Goal: Transaction & Acquisition: Purchase product/service

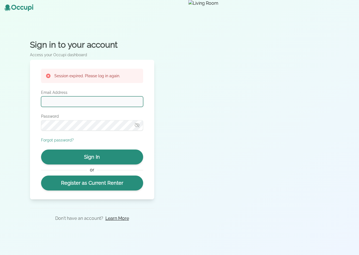
click at [71, 101] on input "Email Address" at bounding box center [92, 102] width 102 height 11
type input "**********"
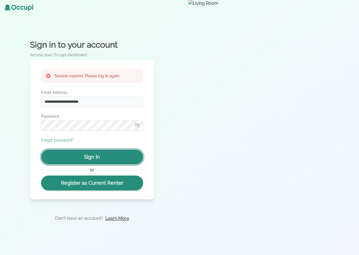
click at [93, 155] on button "Sign In" at bounding box center [92, 157] width 102 height 15
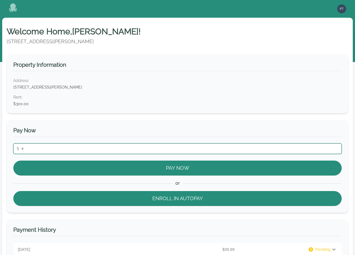
click at [132, 149] on input "number" at bounding box center [177, 149] width 328 height 11
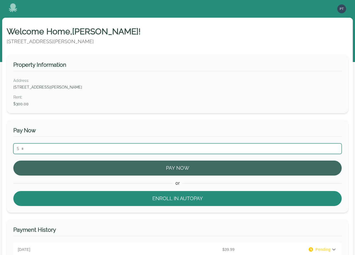
type input "**"
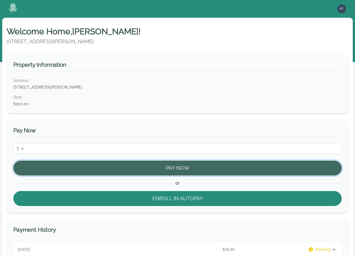
click at [135, 166] on button "Pay Now" at bounding box center [177, 168] width 328 height 15
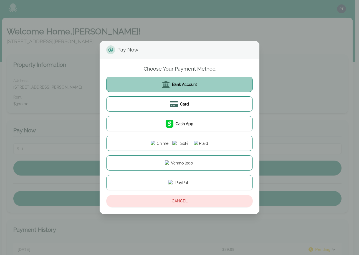
click at [181, 84] on span "Bank Account" at bounding box center [184, 85] width 25 height 6
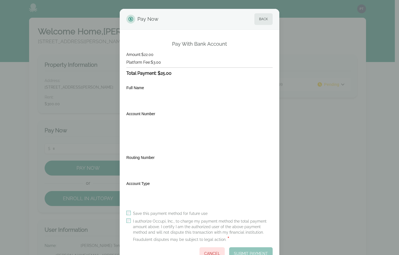
click at [198, 83] on div "Full Name Transit Number Institution Number Account Number Routing Number Accou…" at bounding box center [199, 143] width 146 height 125
click at [264, 20] on button "Back" at bounding box center [264, 19] width 18 height 12
click at [264, 20] on div "Pay Now Back Pay With Bank Account Amount: $22.00 Platform Fee: $3.00 Total Pay…" at bounding box center [199, 138] width 399 height 276
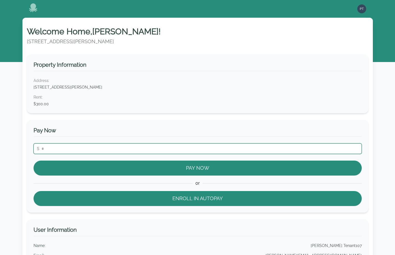
click at [81, 154] on input "number" at bounding box center [198, 149] width 328 height 11
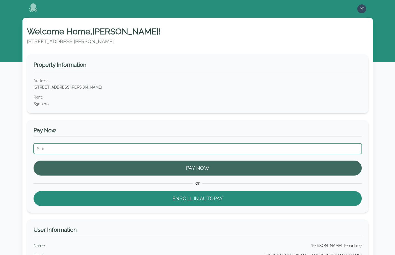
type input "**"
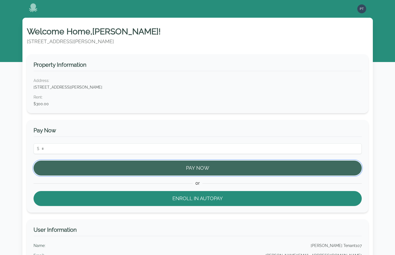
click at [78, 171] on button "Pay Now" at bounding box center [198, 168] width 328 height 15
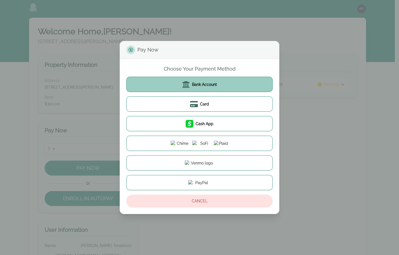
click at [183, 85] on icon at bounding box center [186, 85] width 8 height 8
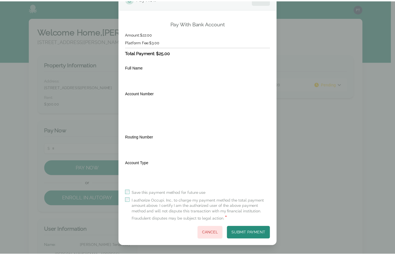
scroll to position [21, 0]
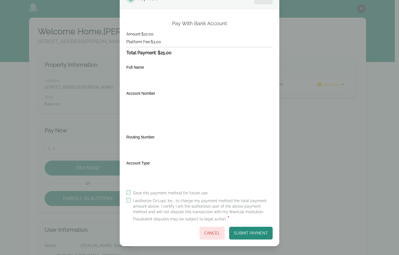
click at [175, 133] on div "Full Name Transit Number Institution Number Account Number Routing Number Accou…" at bounding box center [199, 123] width 146 height 125
click at [240, 234] on button "Submit Payment" at bounding box center [251, 233] width 44 height 13
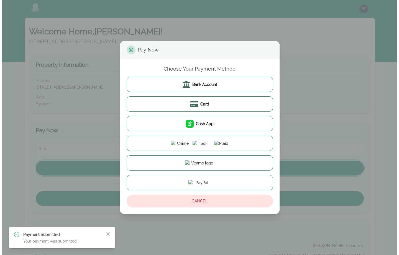
scroll to position [0, 0]
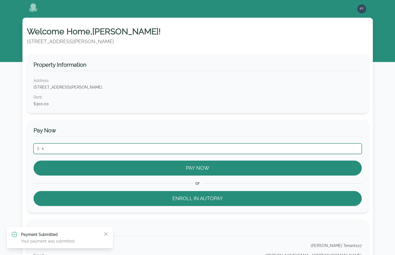
click at [94, 153] on input "number" at bounding box center [198, 149] width 328 height 11
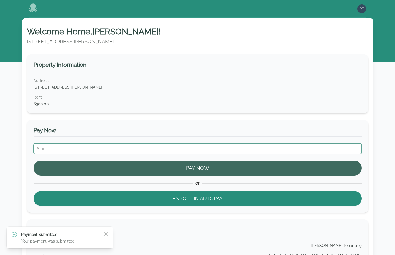
type input "**"
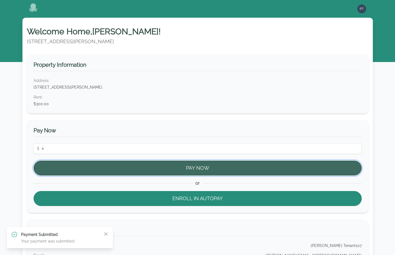
click at [86, 173] on button "Pay Now" at bounding box center [198, 168] width 328 height 15
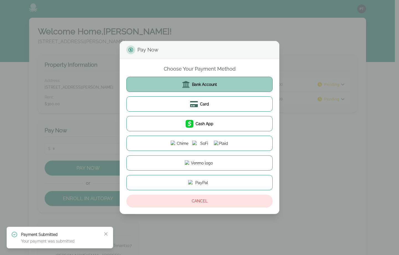
click at [179, 85] on button "Bank Account" at bounding box center [199, 84] width 146 height 15
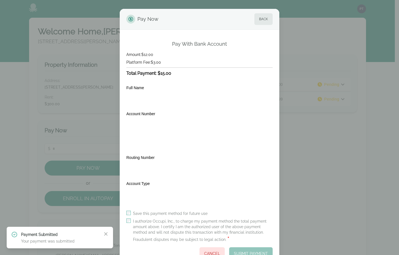
click at [164, 222] on label "I authorize Occupi, Inc., to charge my payment method the total payment amount …" at bounding box center [203, 231] width 140 height 24
click at [239, 251] on button "Submit Payment" at bounding box center [251, 254] width 44 height 13
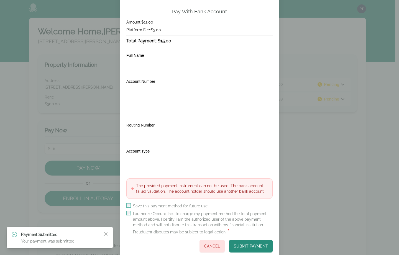
scroll to position [45, 0]
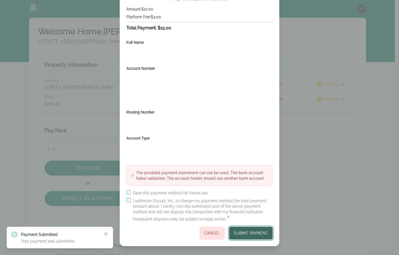
click at [245, 233] on button "Submit Payment" at bounding box center [251, 233] width 44 height 13
click at [254, 236] on button "Submit Payment" at bounding box center [251, 233] width 44 height 13
click at [252, 231] on button "Submit Payment" at bounding box center [251, 233] width 44 height 13
click at [257, 232] on button "Submit Payment" at bounding box center [251, 233] width 44 height 13
